Goal: Task Accomplishment & Management: Complete application form

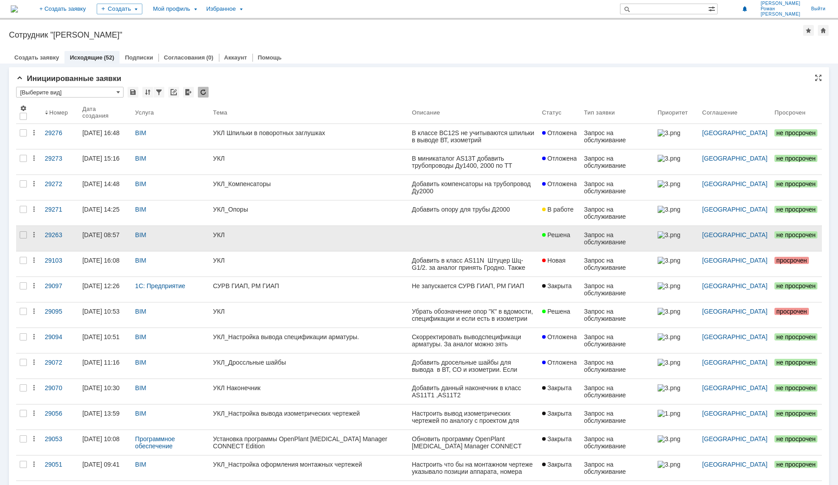
click at [391, 236] on div "УКЛ" at bounding box center [309, 235] width 192 height 7
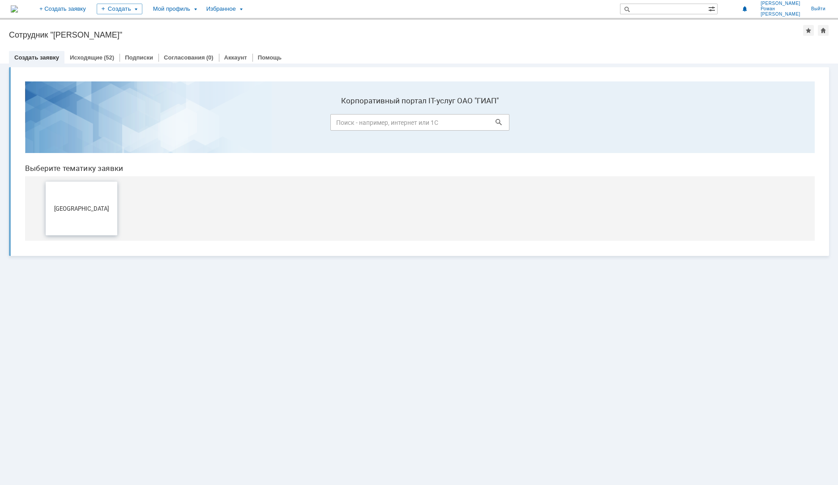
click at [104, 215] on button "[GEOGRAPHIC_DATA]" at bounding box center [82, 209] width 72 height 54
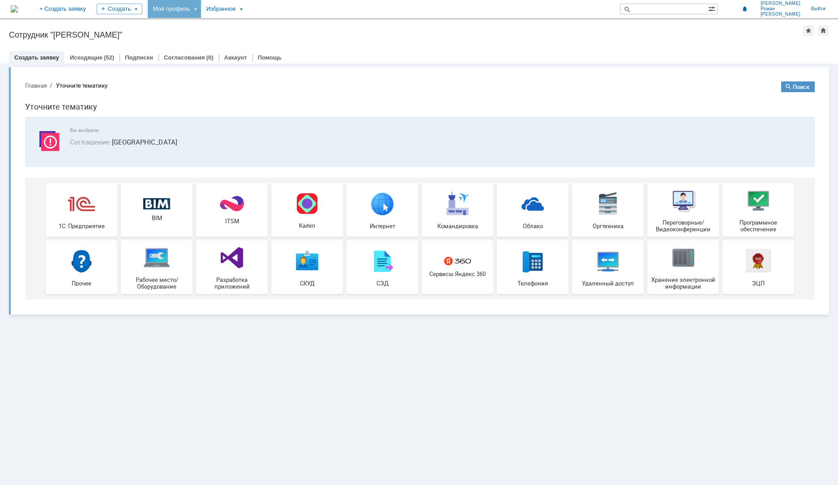
click at [201, 9] on div "Мой профиль" at bounding box center [174, 9] width 53 height 18
click at [43, 57] on link "Создать заявку" at bounding box center [36, 57] width 45 height 7
click at [154, 202] on img at bounding box center [156, 204] width 27 height 12
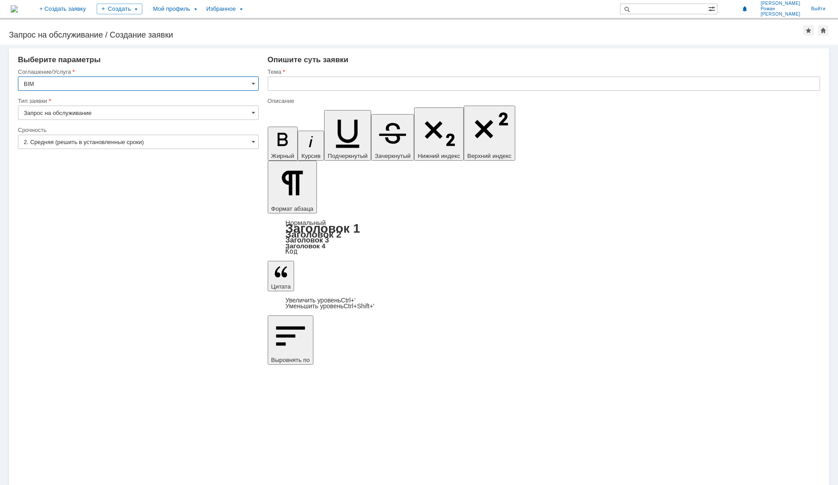
click at [348, 84] on input "text" at bounding box center [544, 84] width 553 height 14
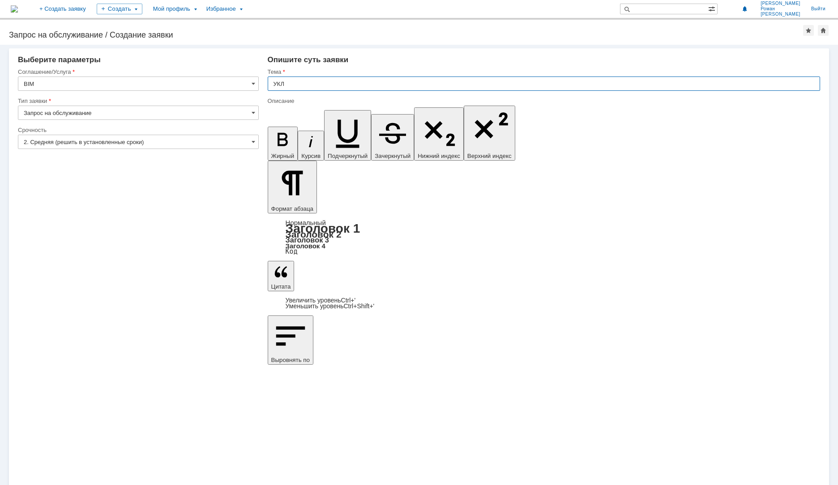
type input "УКЛ"
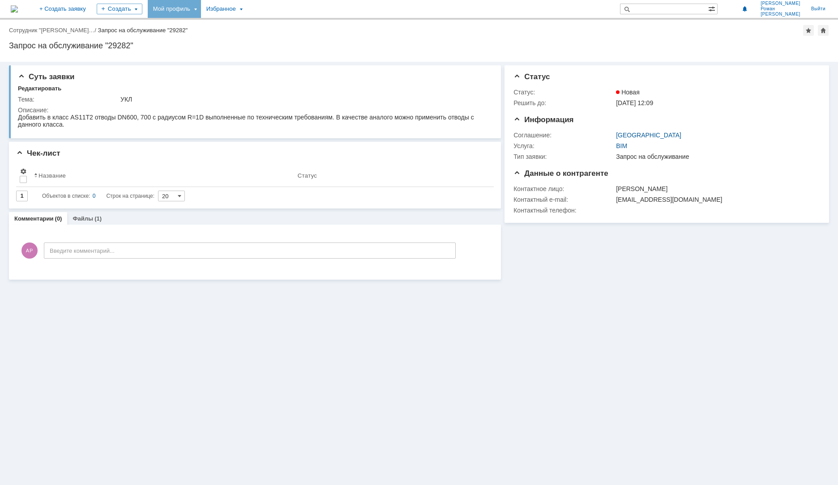
click at [195, 11] on div "Мой профиль" at bounding box center [174, 9] width 53 height 18
click at [204, 39] on div "Заявки" at bounding box center [184, 41] width 68 height 11
click at [201, 5] on div "Мой профиль" at bounding box center [174, 9] width 53 height 18
click at [289, 39] on link "Мои заявки" at bounding box center [255, 41] width 68 height 11
